Goal: Check status

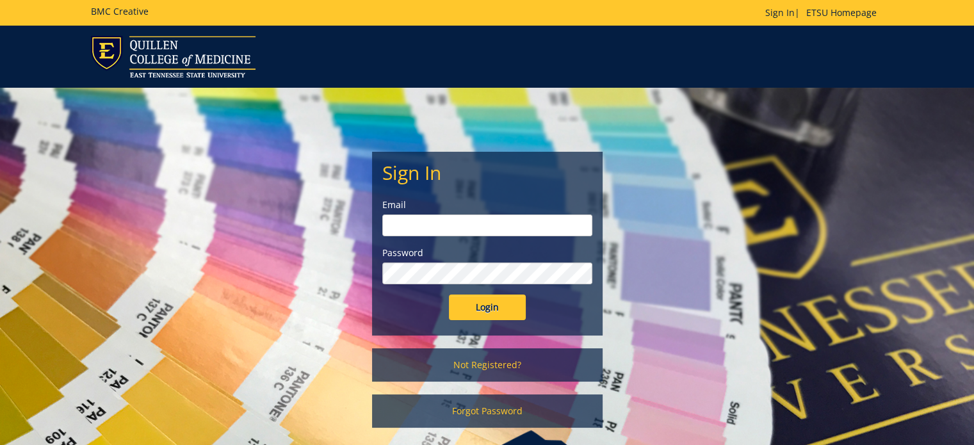
click at [500, 225] on input "email" at bounding box center [487, 225] width 210 height 22
type input "blevinsme3@etsu.edu"
click at [449, 294] on input "Login" at bounding box center [487, 307] width 77 height 26
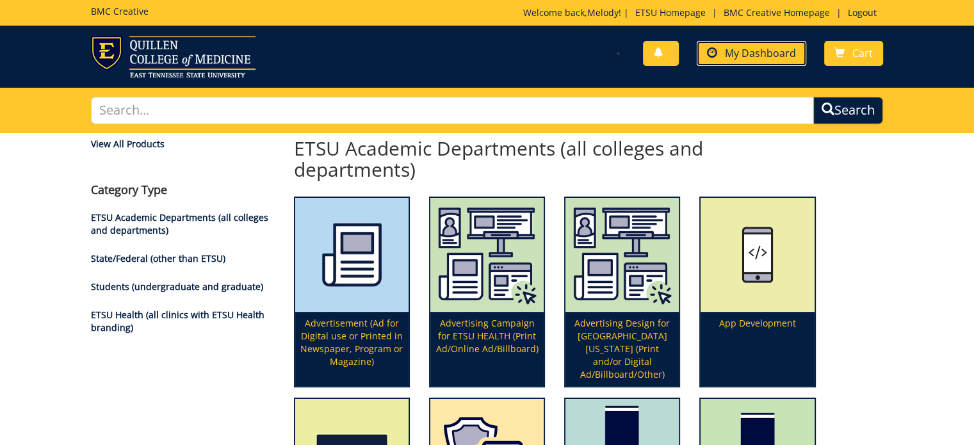
click at [755, 54] on span "My Dashboard" at bounding box center [760, 53] width 71 height 14
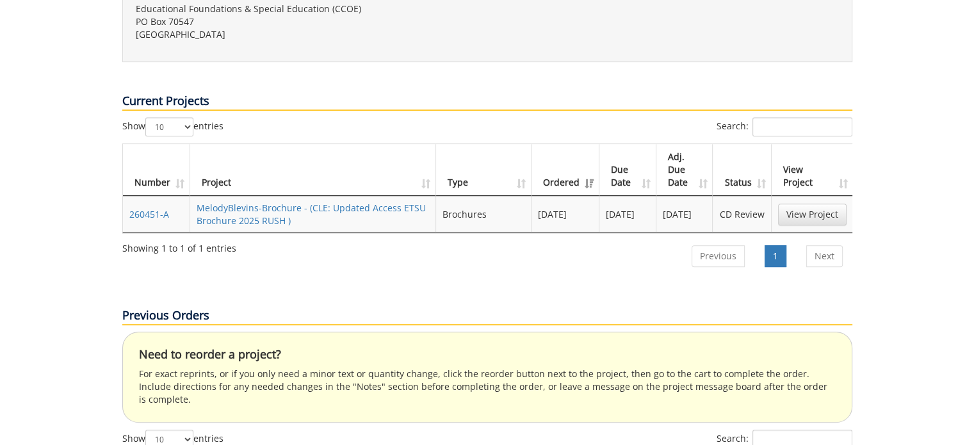
scroll to position [506, 0]
click at [823, 202] on link "View Project" at bounding box center [812, 213] width 68 height 22
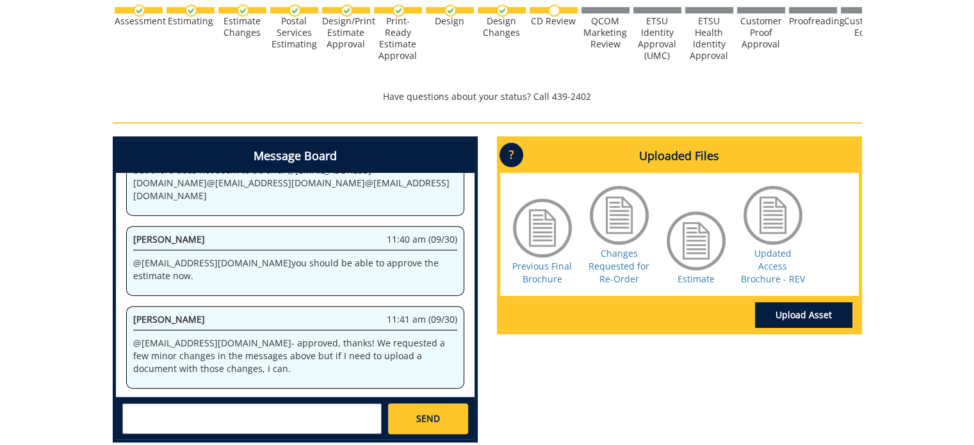
scroll to position [656, 0]
click at [781, 268] on link "Updated Access Brochure - REV" at bounding box center [773, 266] width 64 height 38
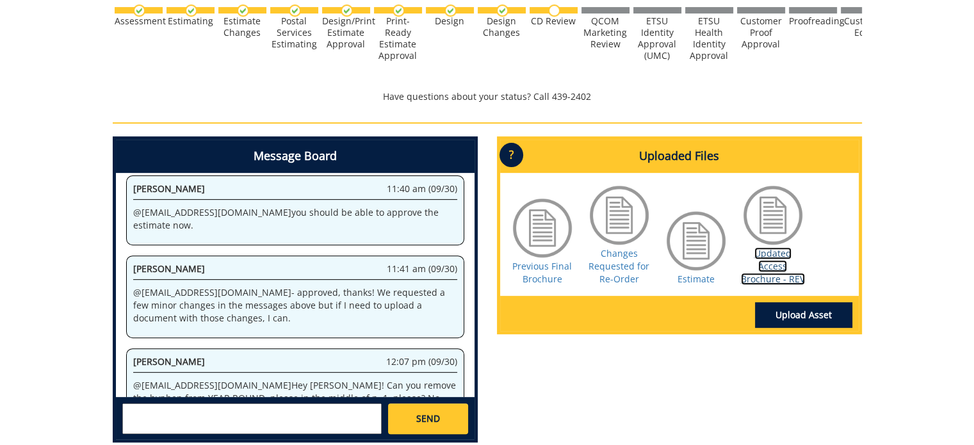
scroll to position [675, 0]
